Goal: Navigation & Orientation: Find specific page/section

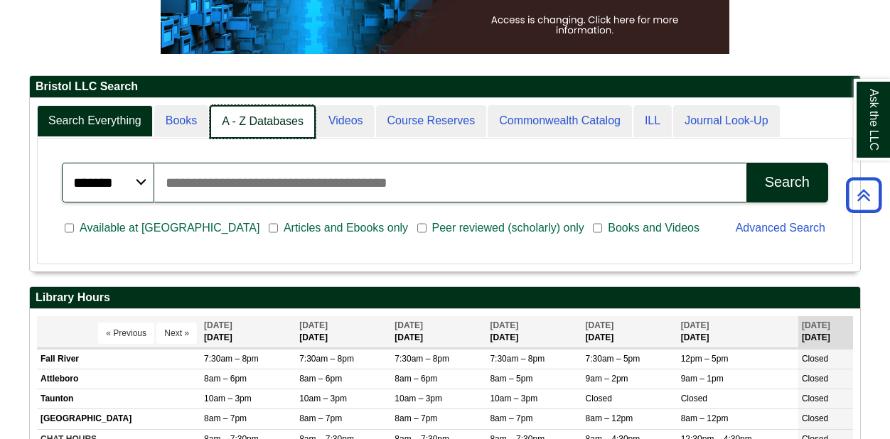
scroll to position [7, 7]
click at [271, 119] on link "A - Z Databases" at bounding box center [263, 121] width 106 height 33
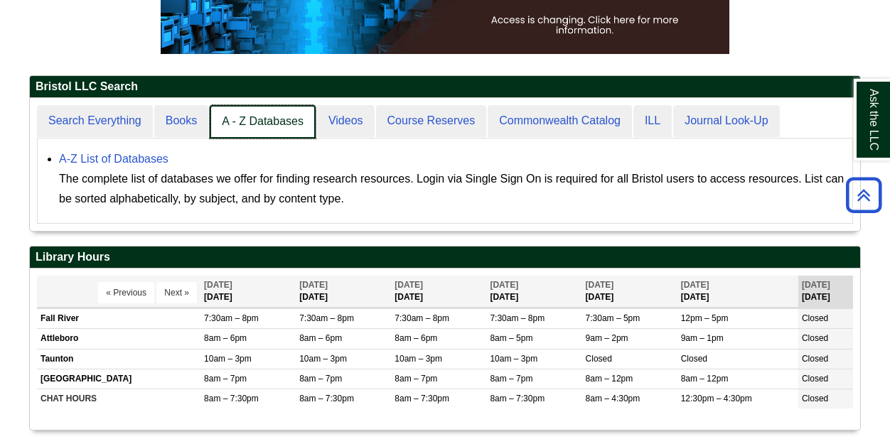
click at [277, 126] on link "A - Z Databases" at bounding box center [263, 121] width 106 height 33
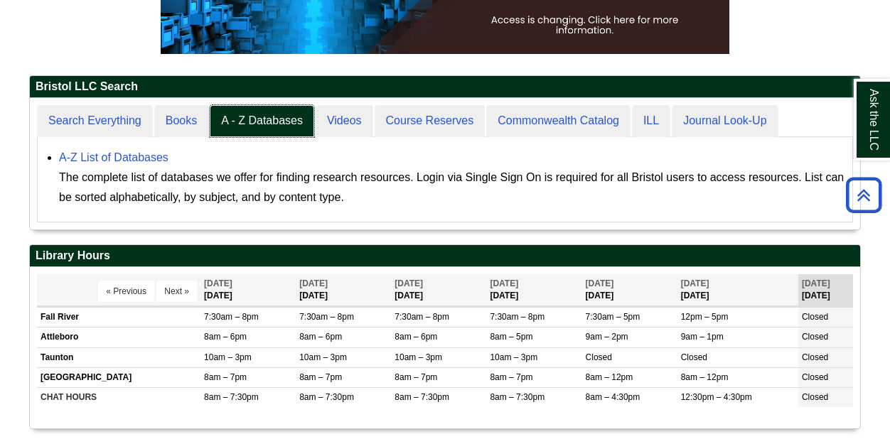
scroll to position [131, 830]
click at [143, 156] on link "A-Z List of Databases" at bounding box center [113, 157] width 109 height 12
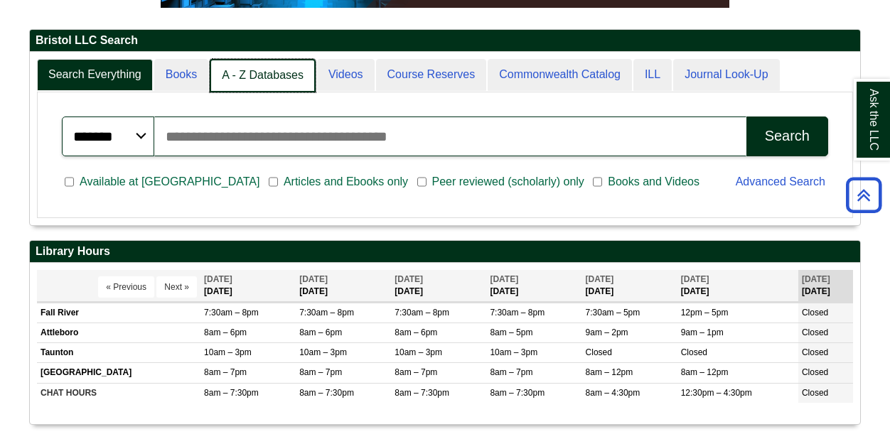
scroll to position [7, 7]
click at [275, 82] on link "A - Z Databases" at bounding box center [263, 75] width 106 height 33
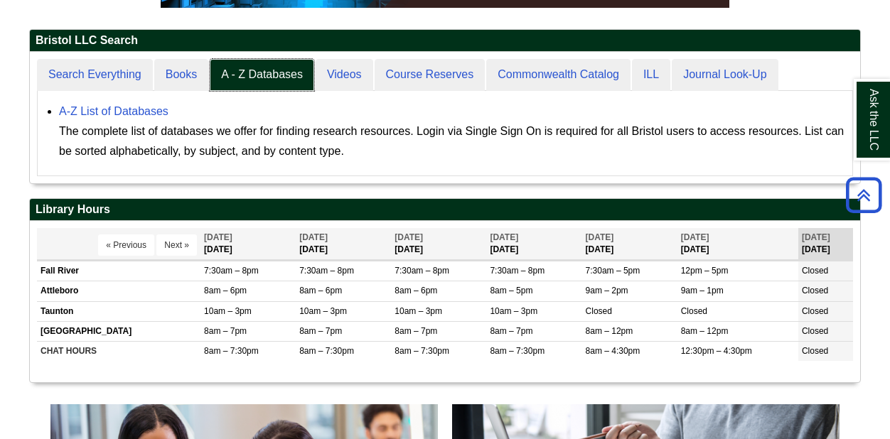
scroll to position [131, 830]
click at [145, 112] on link "A-Z List of Databases" at bounding box center [113, 111] width 109 height 12
